Goal: Task Accomplishment & Management: Use online tool/utility

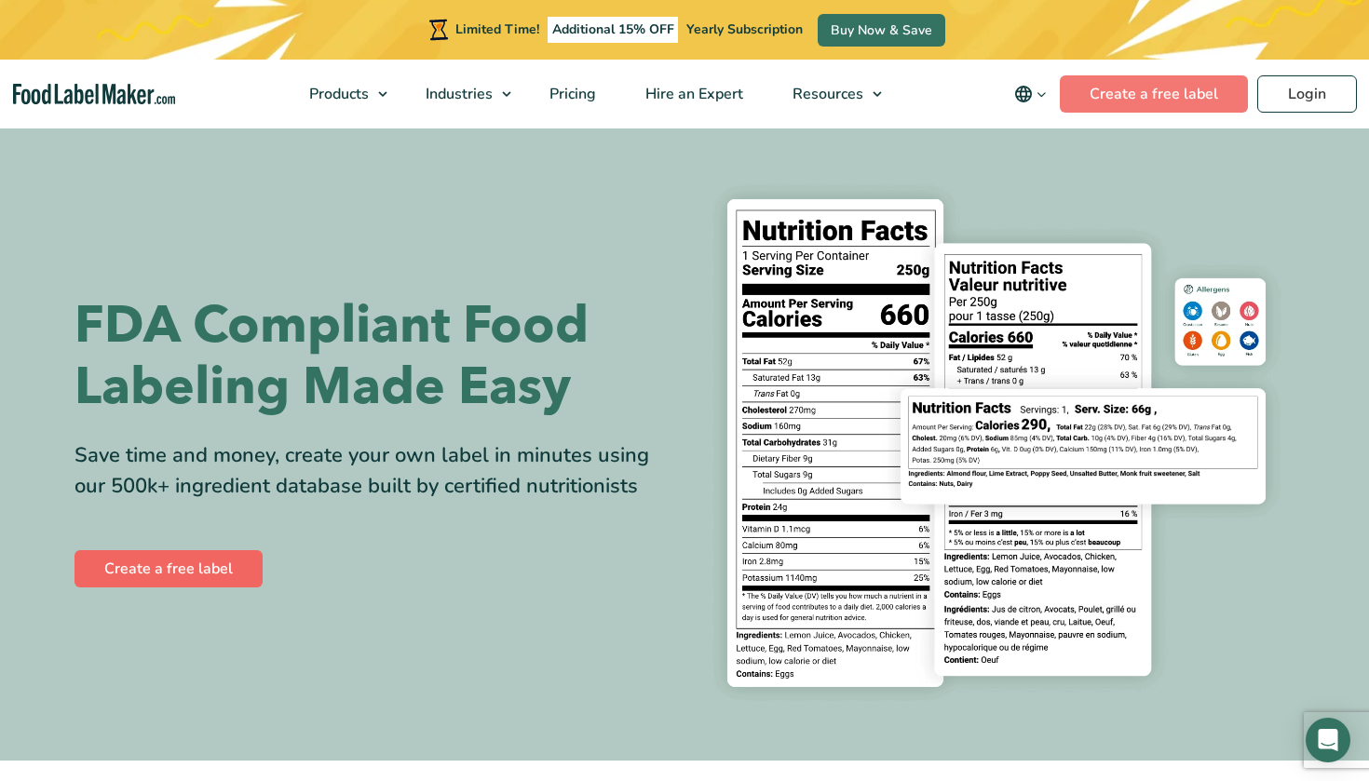
click at [202, 573] on link "Create a free label" at bounding box center [169, 568] width 188 height 37
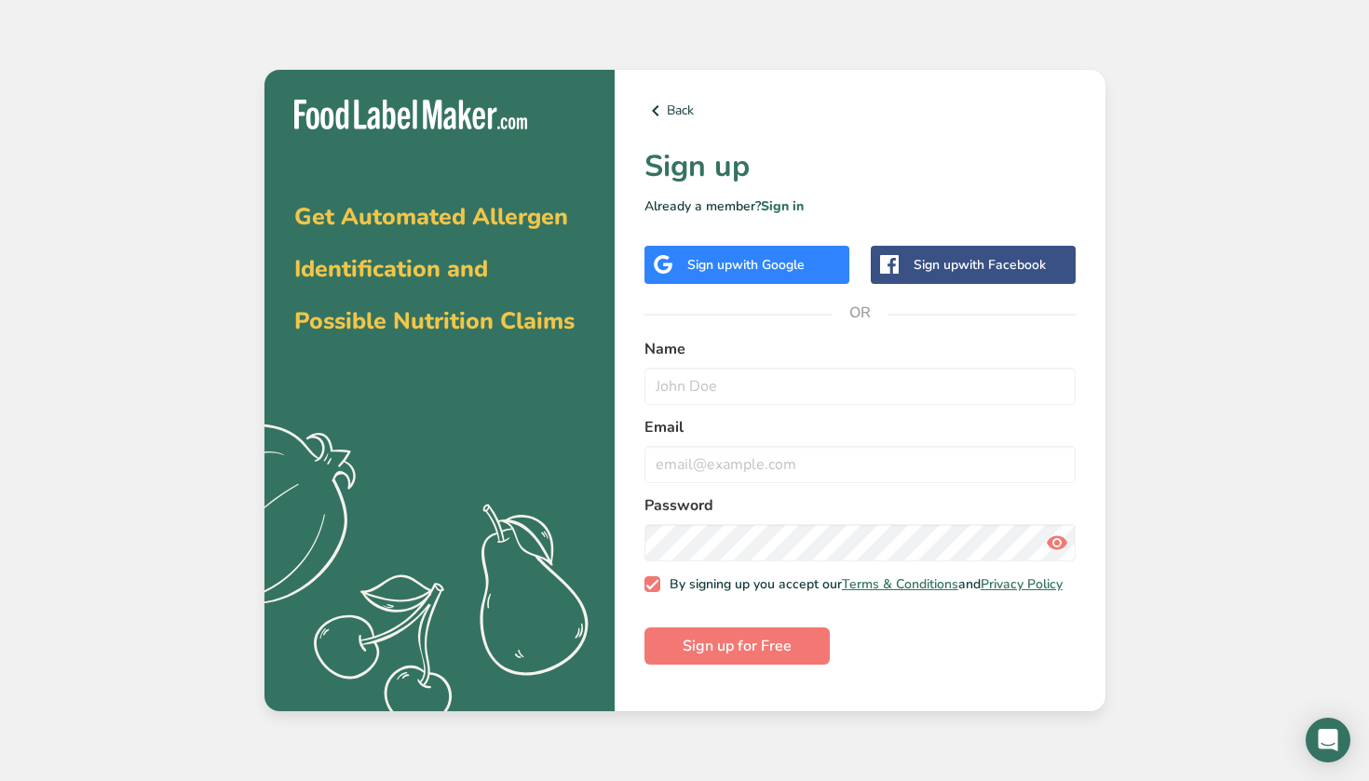
click at [776, 265] on span "with Google" at bounding box center [768, 265] width 73 height 18
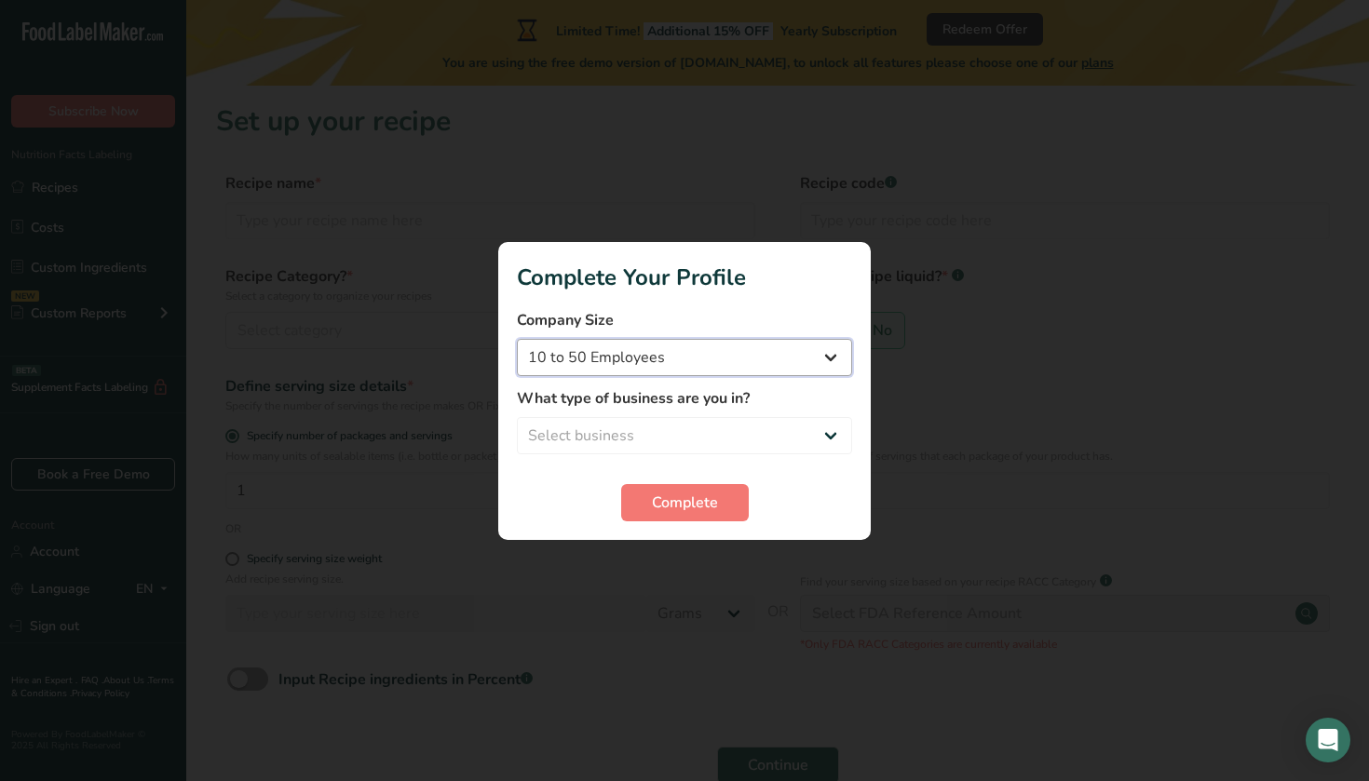
select select "1"
select select "2"
click at [681, 512] on span "Complete" at bounding box center [685, 503] width 66 height 22
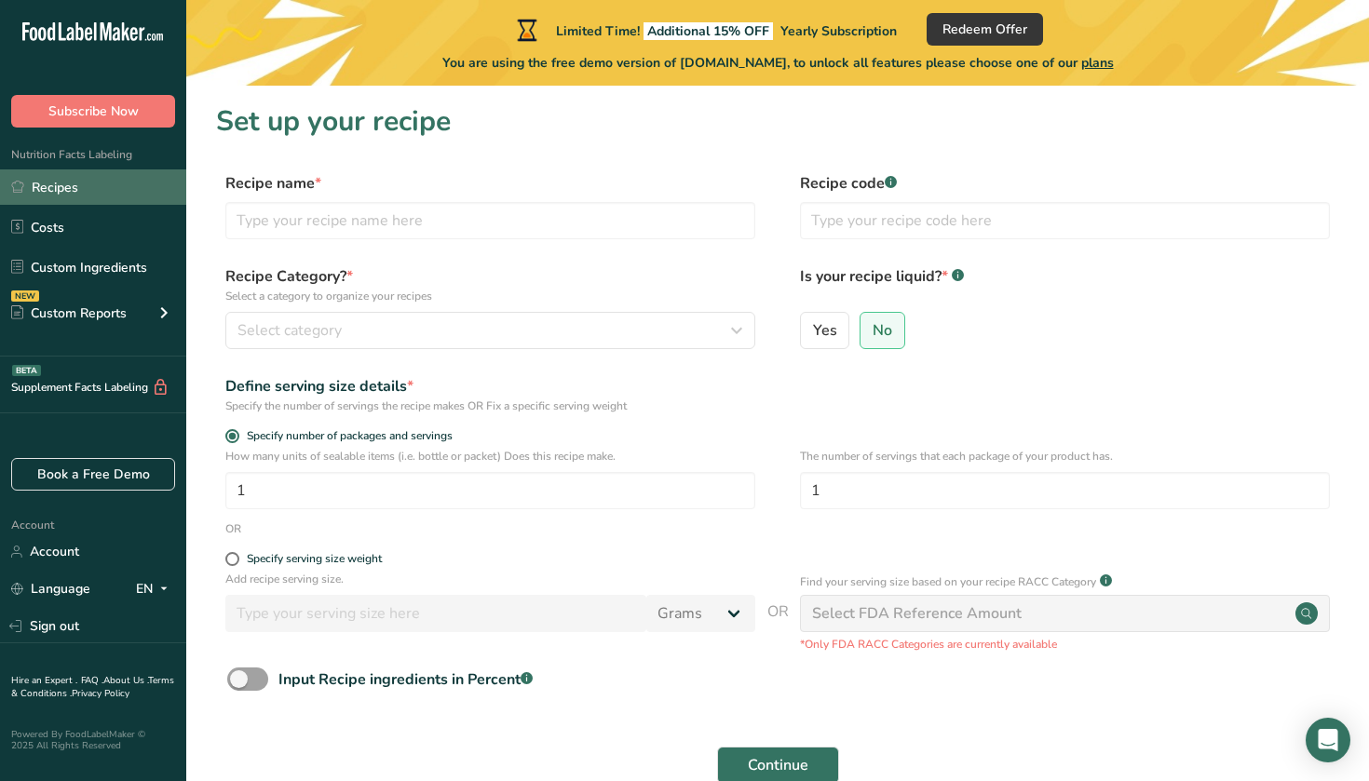
click at [69, 183] on link "Recipes" at bounding box center [93, 187] width 186 height 35
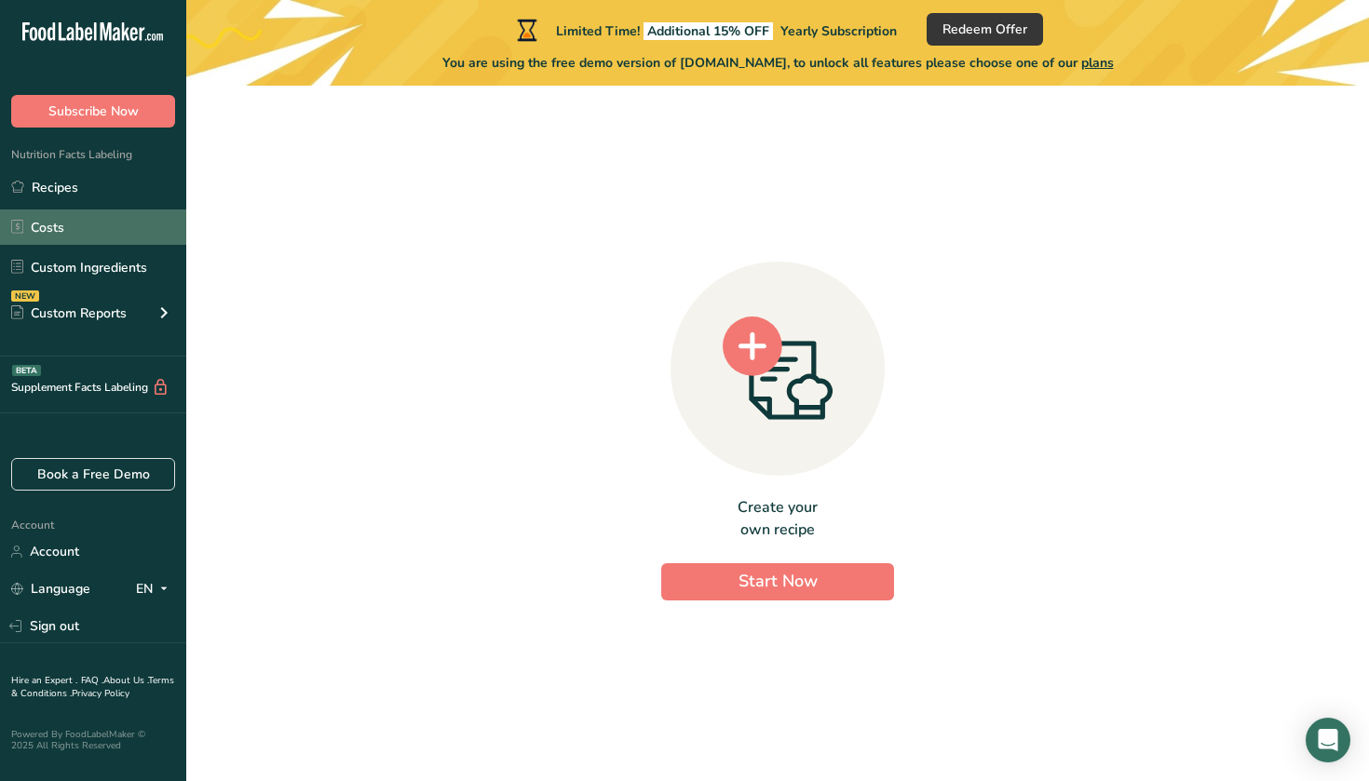
click at [61, 235] on link "Costs" at bounding box center [93, 227] width 186 height 35
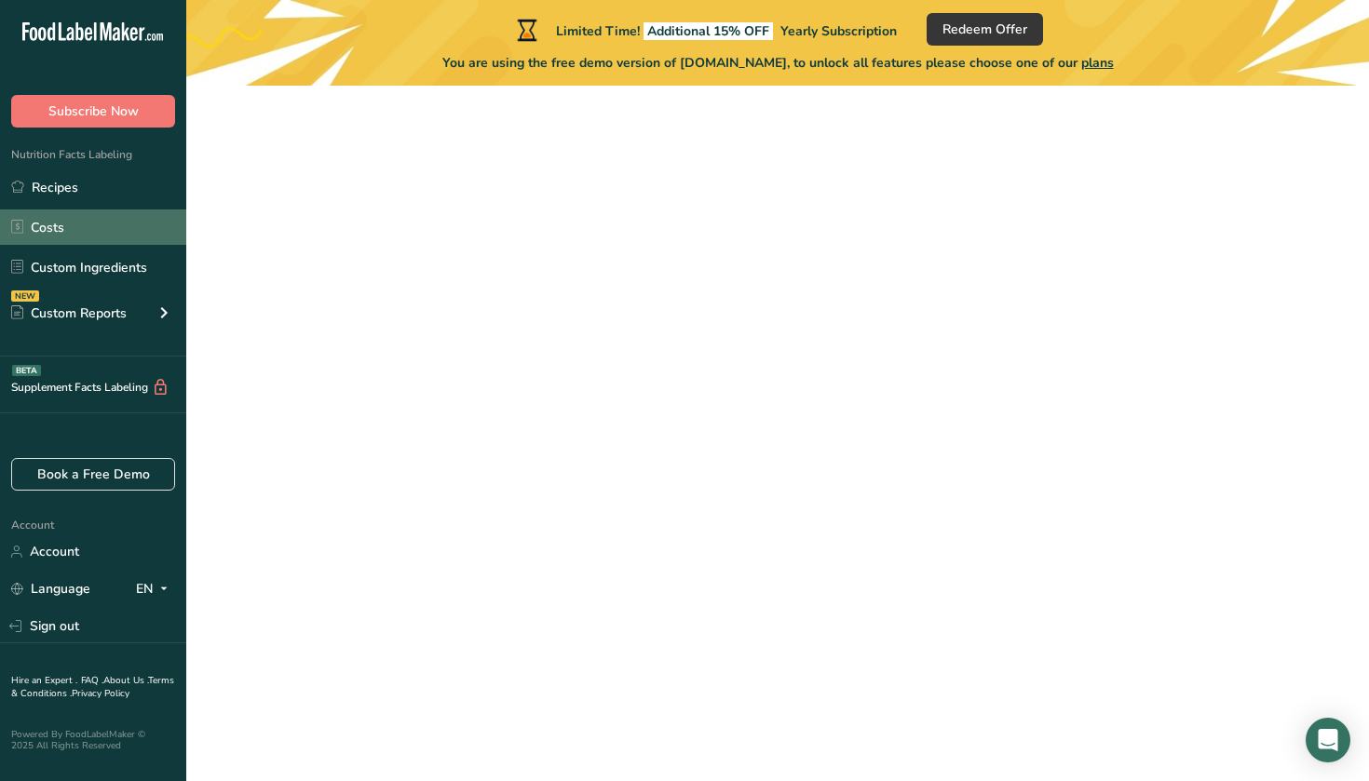
select select "1"
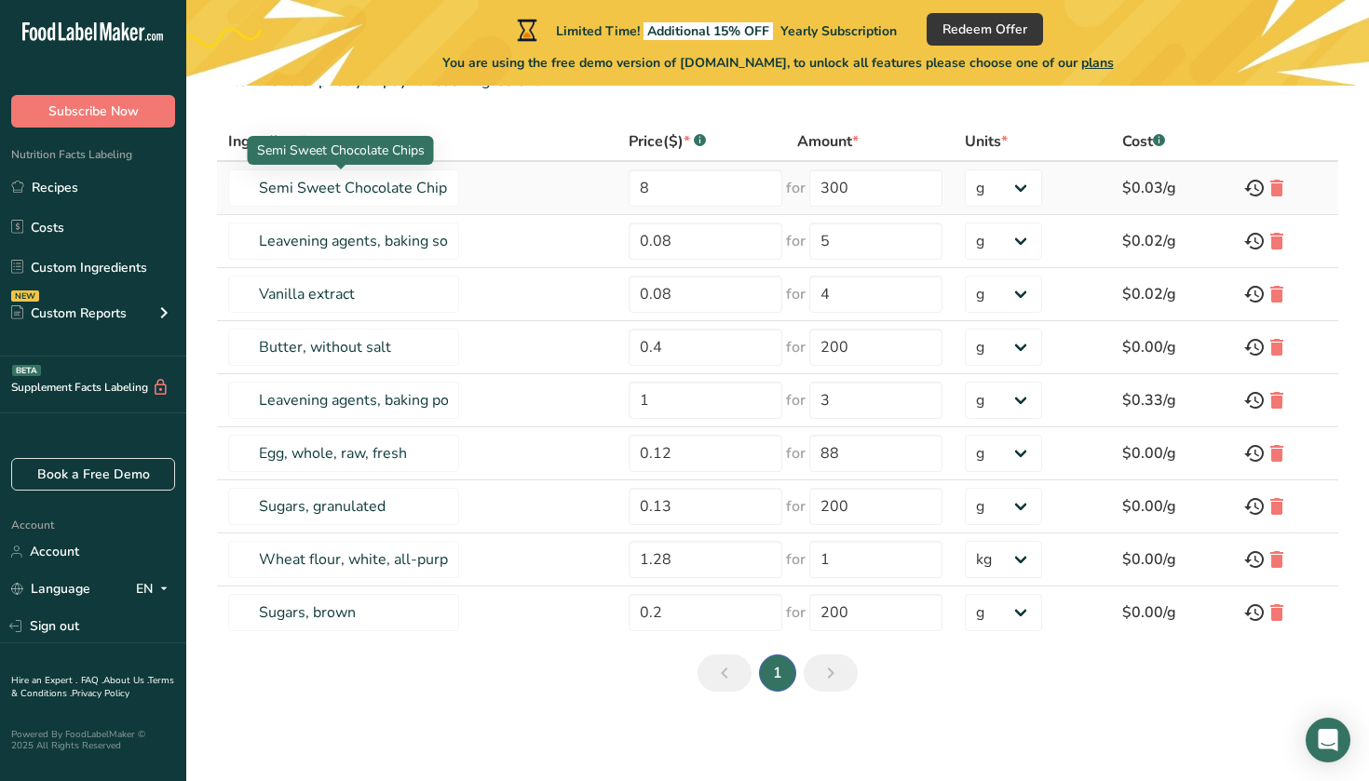
scroll to position [190, 0]
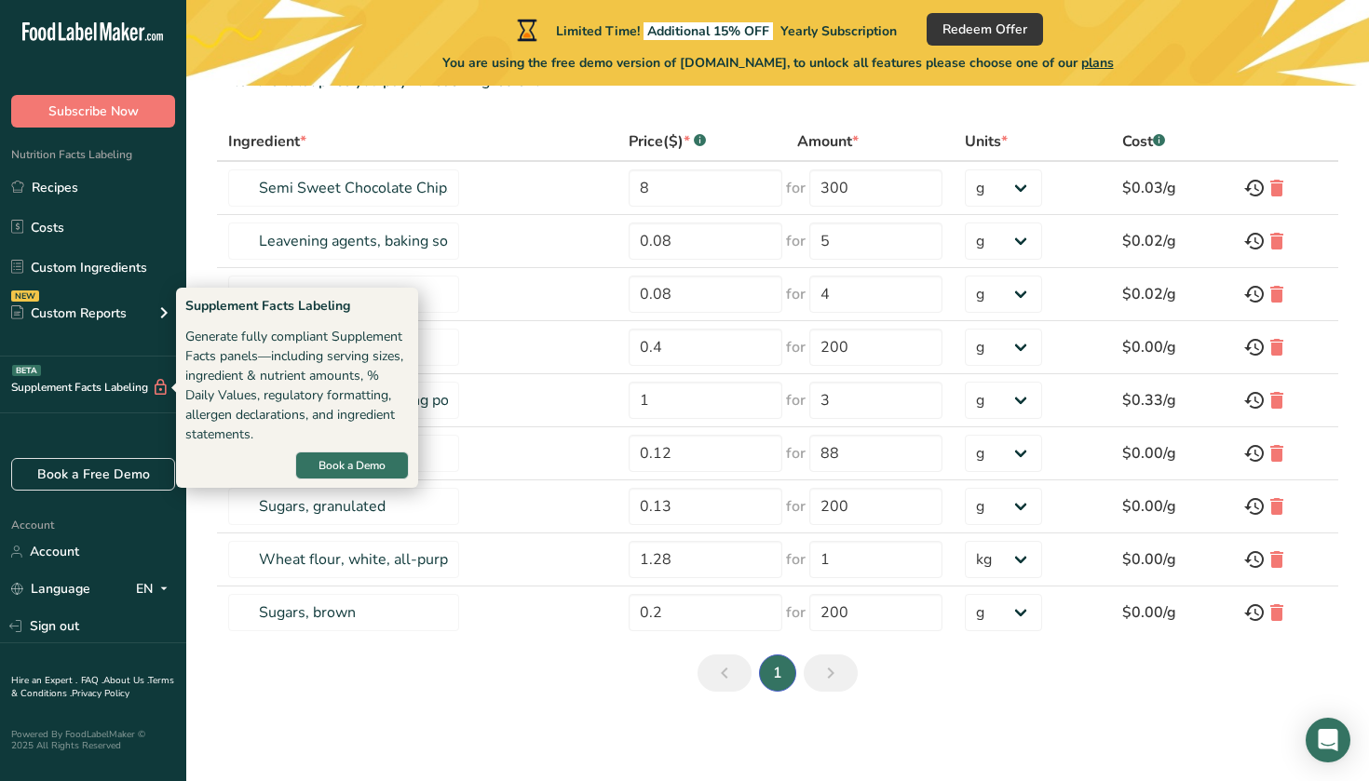
click at [88, 393] on div "Supplement Facts Labeling BETA" at bounding box center [85, 388] width 170 height 20
click at [354, 466] on span "Book a Demo" at bounding box center [352, 465] width 67 height 17
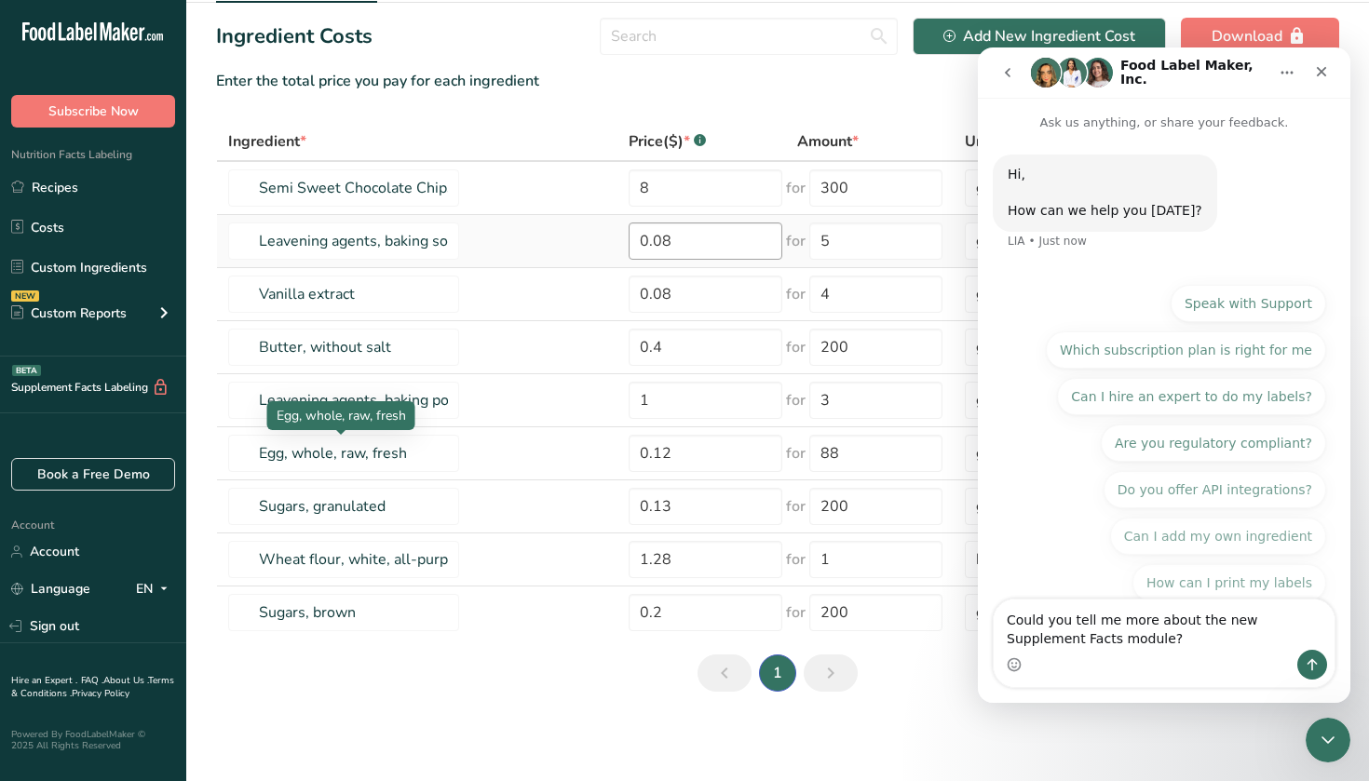
scroll to position [0, 0]
click at [1324, 73] on icon "Close" at bounding box center [1322, 72] width 10 height 10
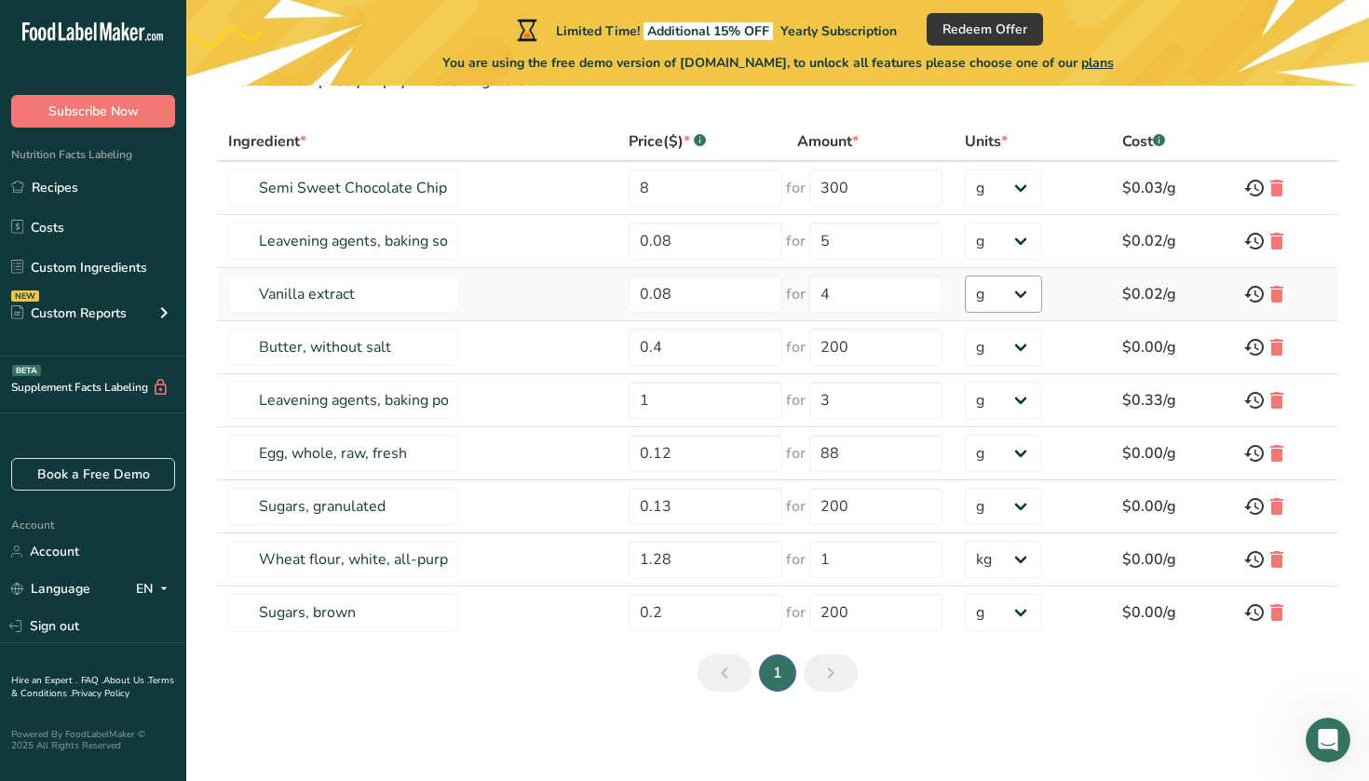
scroll to position [190, 0]
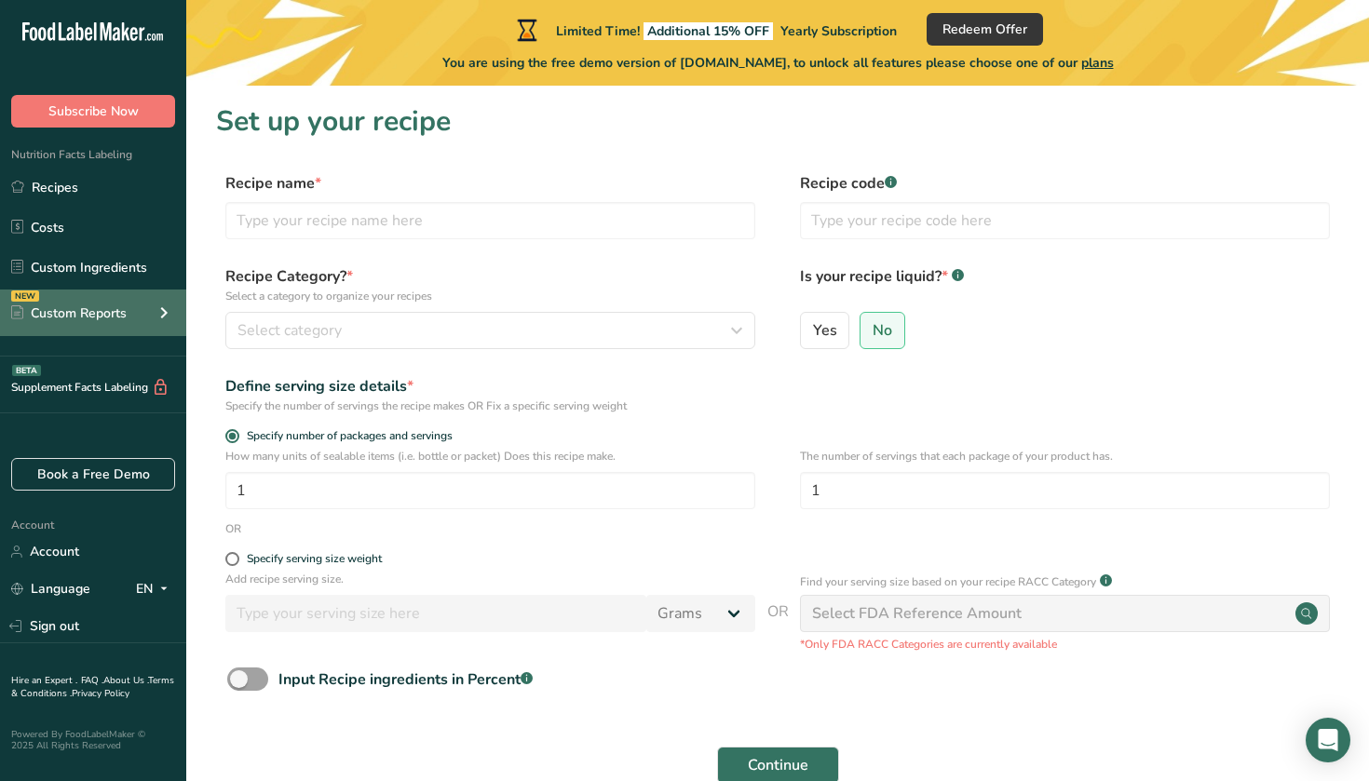
click at [60, 315] on div "Custom Reports" at bounding box center [68, 314] width 115 height 20
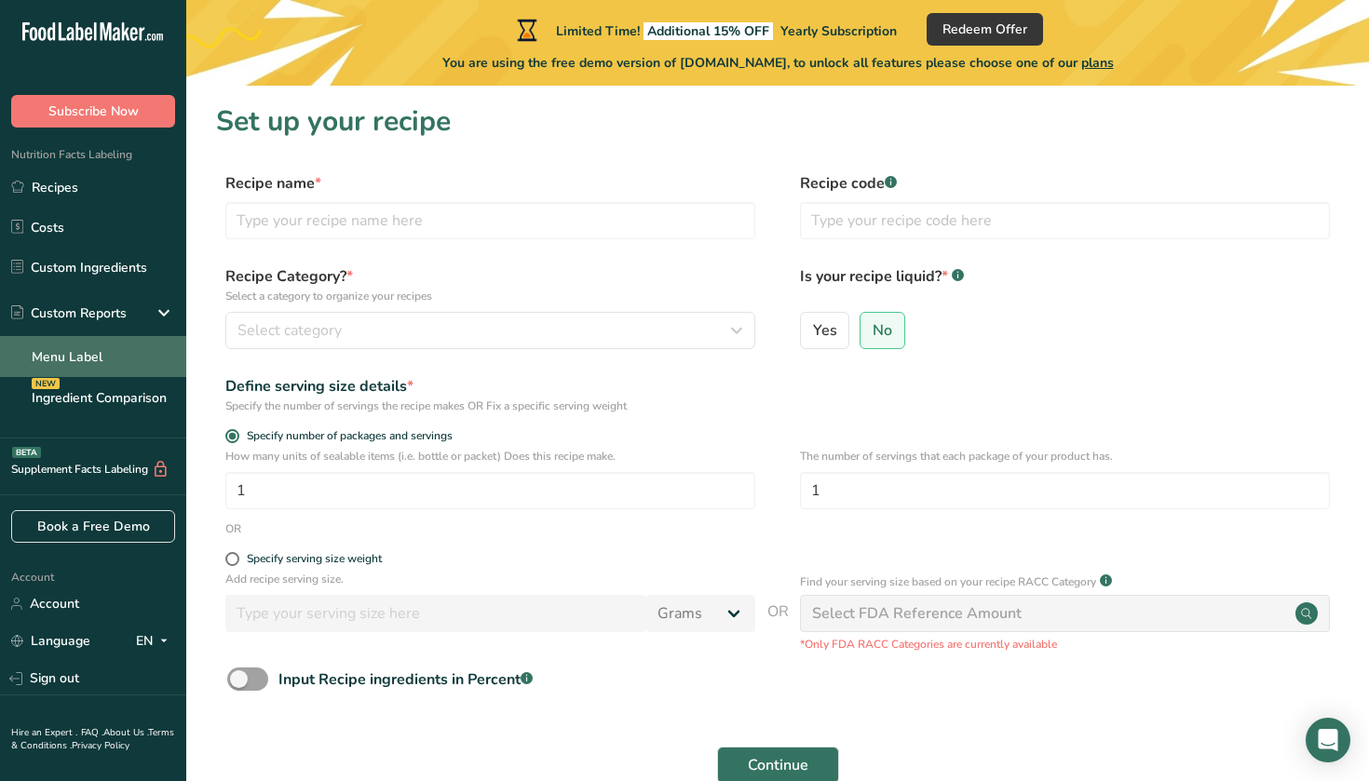
click at [86, 361] on link "Menu Label" at bounding box center [93, 356] width 186 height 41
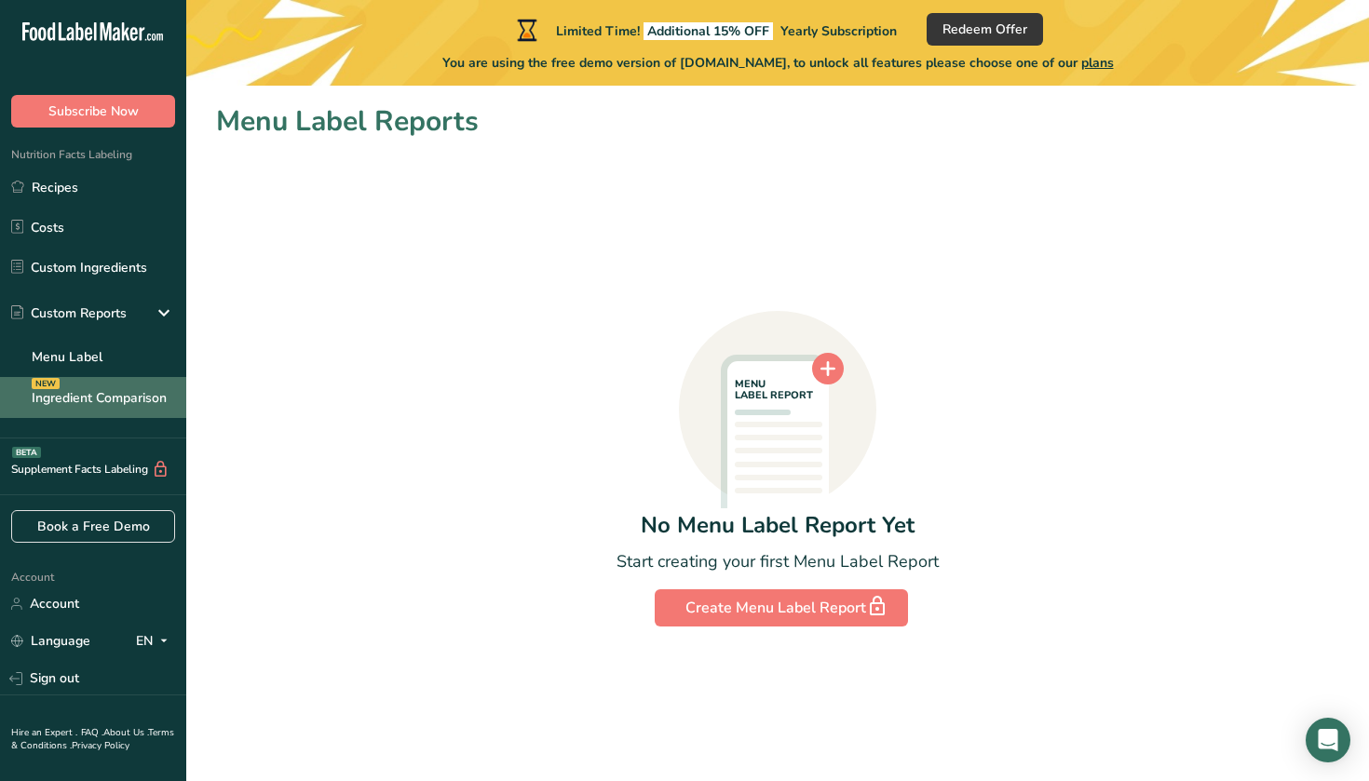
click at [87, 402] on link "Ingredient Comparison NEW" at bounding box center [93, 397] width 186 height 41
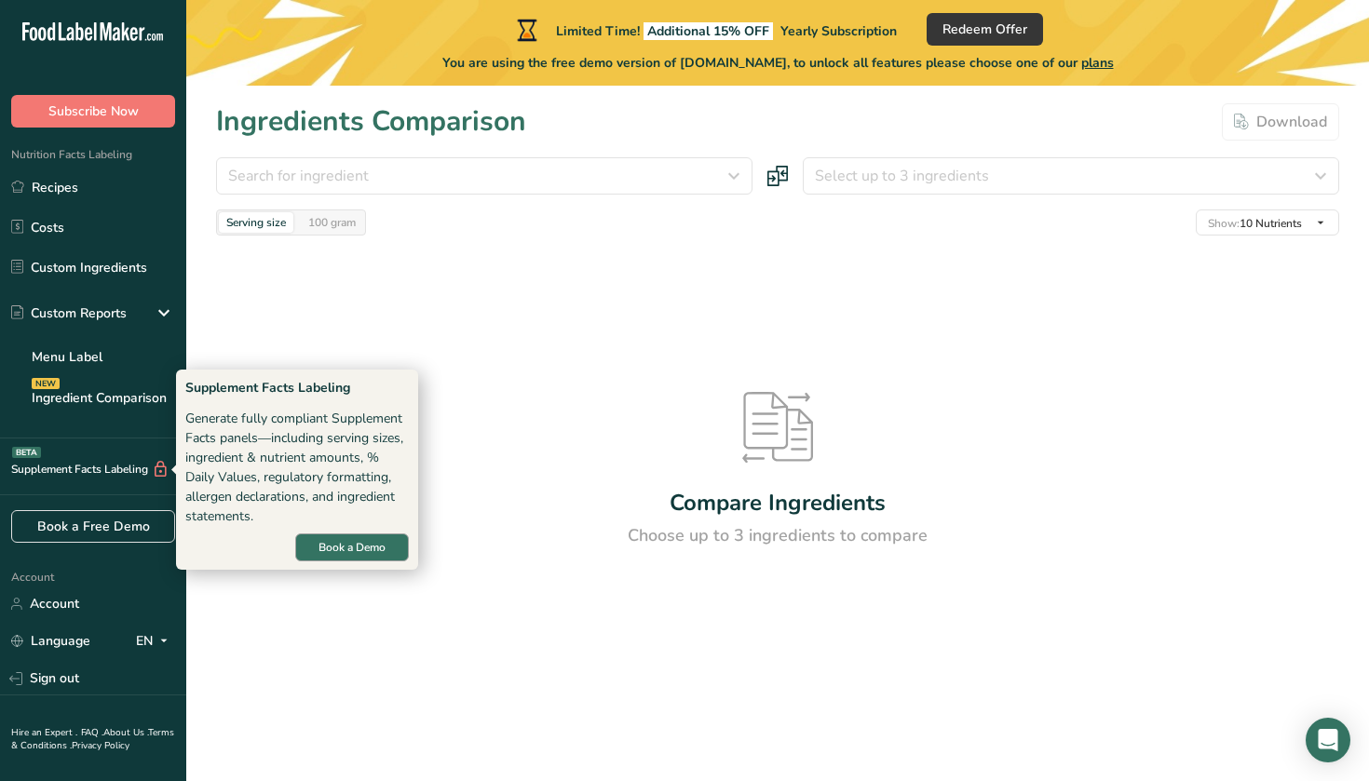
click at [370, 547] on span "Book a Demo" at bounding box center [352, 547] width 67 height 17
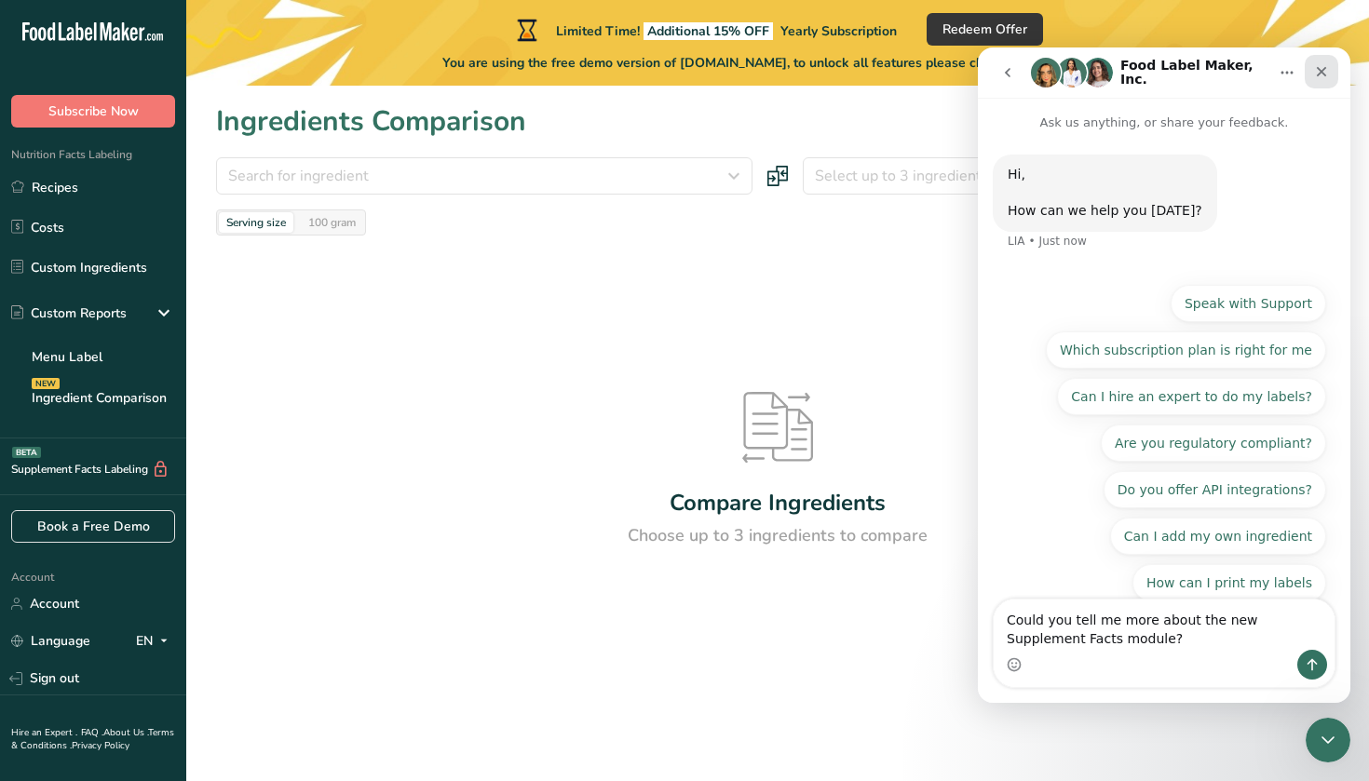
click at [1316, 76] on icon "Close" at bounding box center [1321, 71] width 15 height 15
